Goal: Navigation & Orientation: Find specific page/section

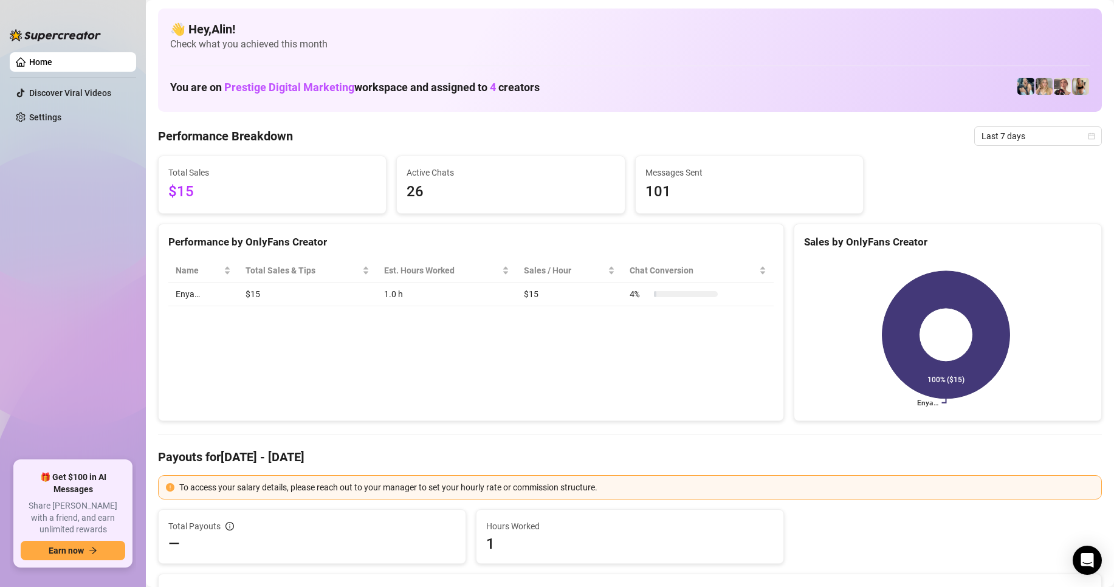
click at [490, 408] on div "Performance by OnlyFans Creator Name Total Sales & Tips Est. Hours Worked Sales…" at bounding box center [471, 323] width 626 height 198
